Goal: Task Accomplishment & Management: Use online tool/utility

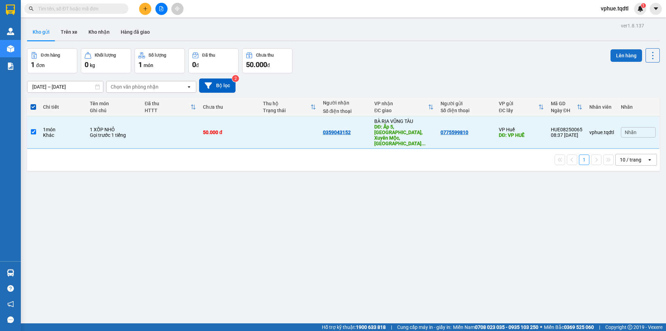
click at [627, 54] on button "Lên hàng" at bounding box center [627, 55] width 32 height 12
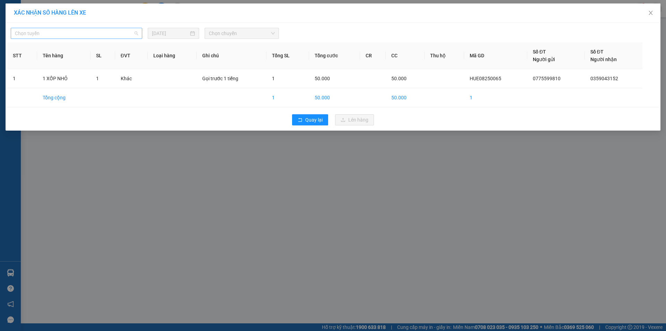
click at [88, 35] on span "Chọn tuyến" at bounding box center [76, 33] width 123 height 10
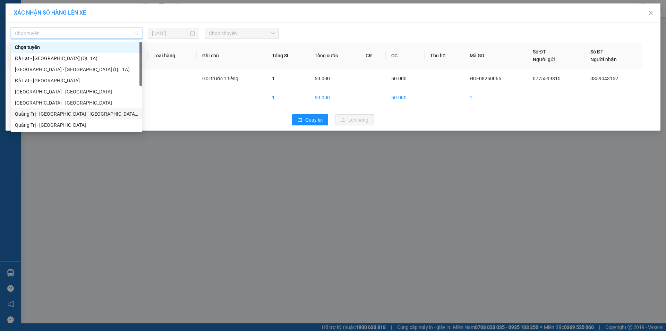
click at [77, 109] on div "Quảng Trị - [GEOGRAPHIC_DATA] - [GEOGRAPHIC_DATA] - [GEOGRAPHIC_DATA]" at bounding box center [77, 113] width 132 height 11
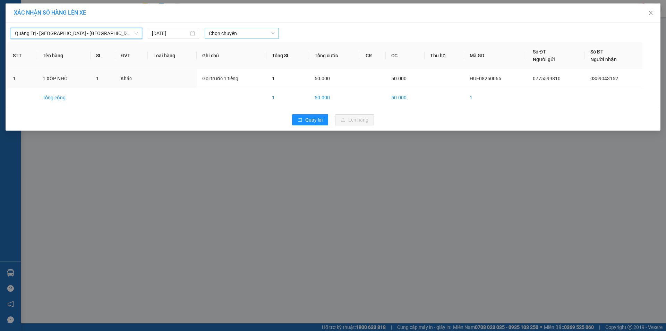
click at [262, 33] on span "Chọn chuyến" at bounding box center [242, 33] width 66 height 10
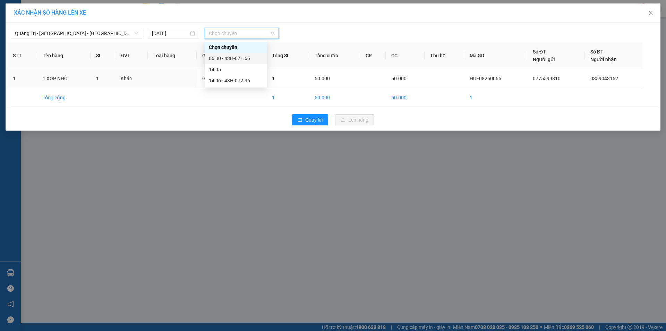
click at [250, 55] on div "06:30 - 43H-071.66" at bounding box center [236, 58] width 54 height 8
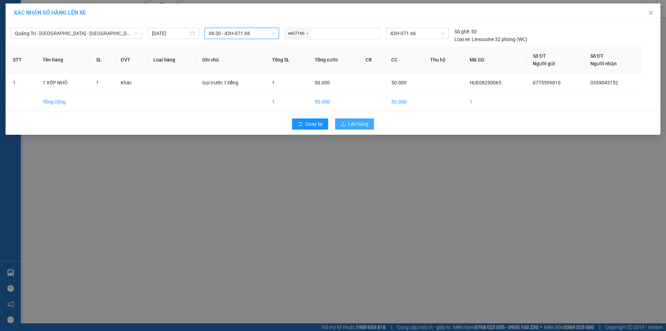
click at [370, 122] on button "Lên hàng" at bounding box center [354, 123] width 39 height 11
